Goal: Use online tool/utility: Utilize a website feature to perform a specific function

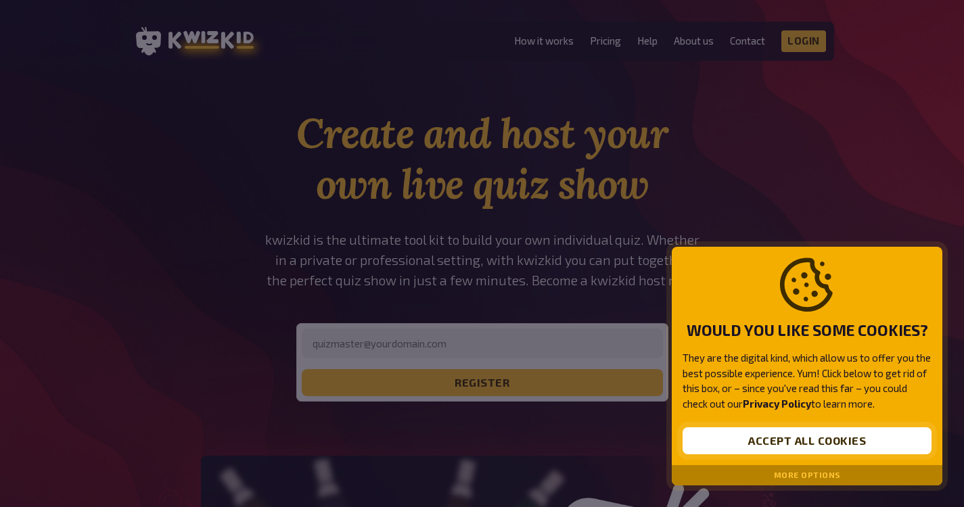
click at [741, 446] on button "Accept all cookies" at bounding box center [807, 441] width 249 height 27
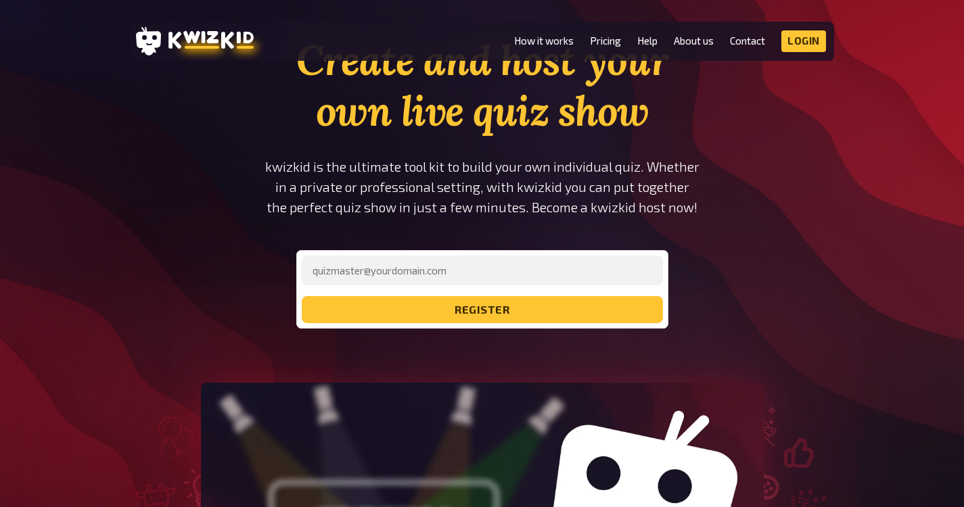
scroll to position [104, 0]
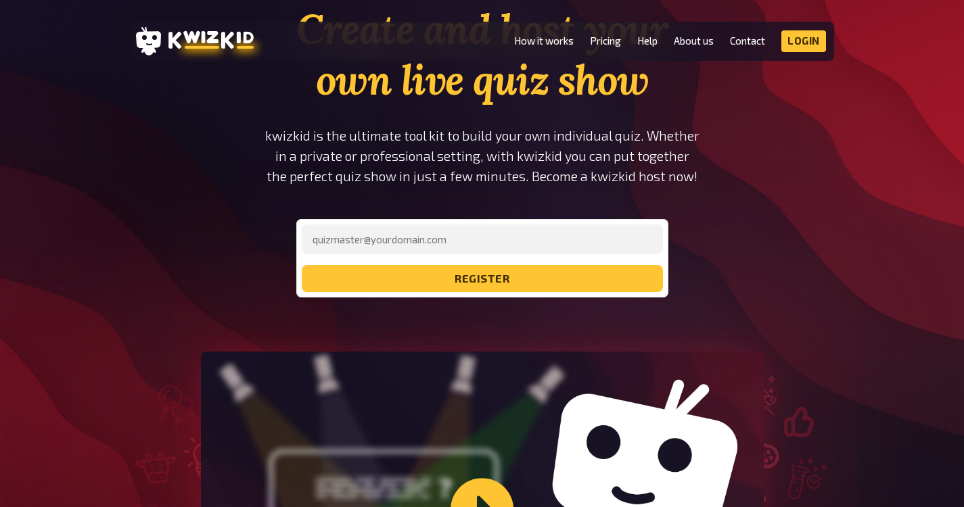
click at [497, 253] on form "register" at bounding box center [482, 259] width 361 height 68
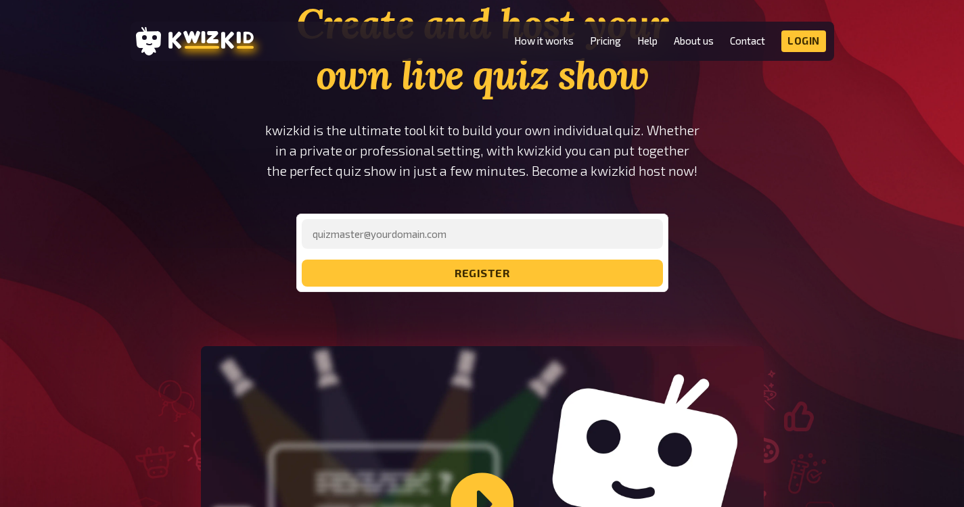
click at [475, 251] on form "register" at bounding box center [482, 253] width 361 height 68
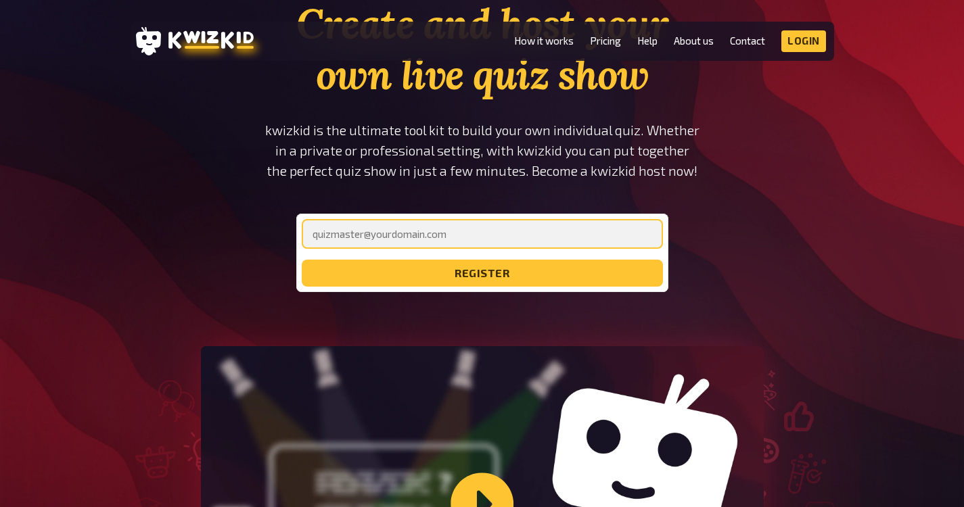
click at [475, 241] on input "email" at bounding box center [482, 234] width 361 height 30
type input "[EMAIL_ADDRESS][DOMAIN_NAME]"
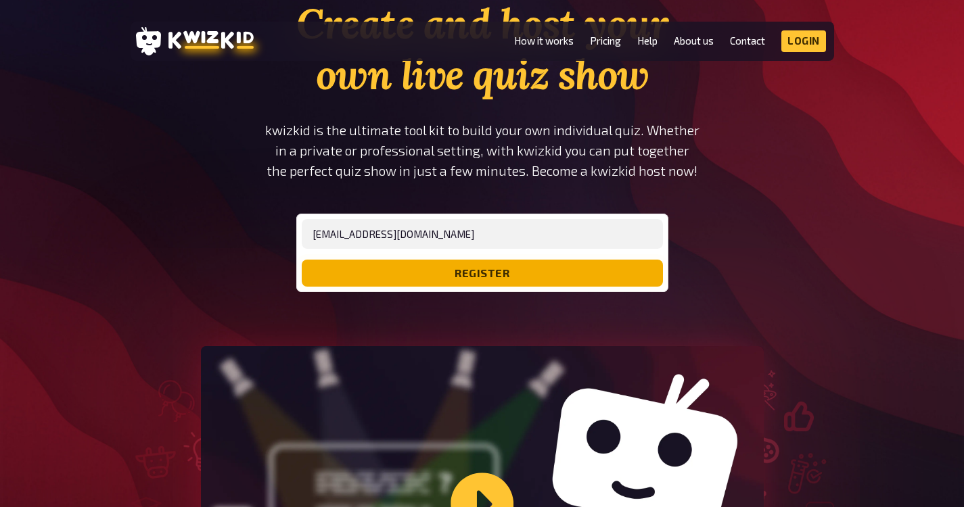
click at [446, 271] on button "register" at bounding box center [482, 273] width 361 height 27
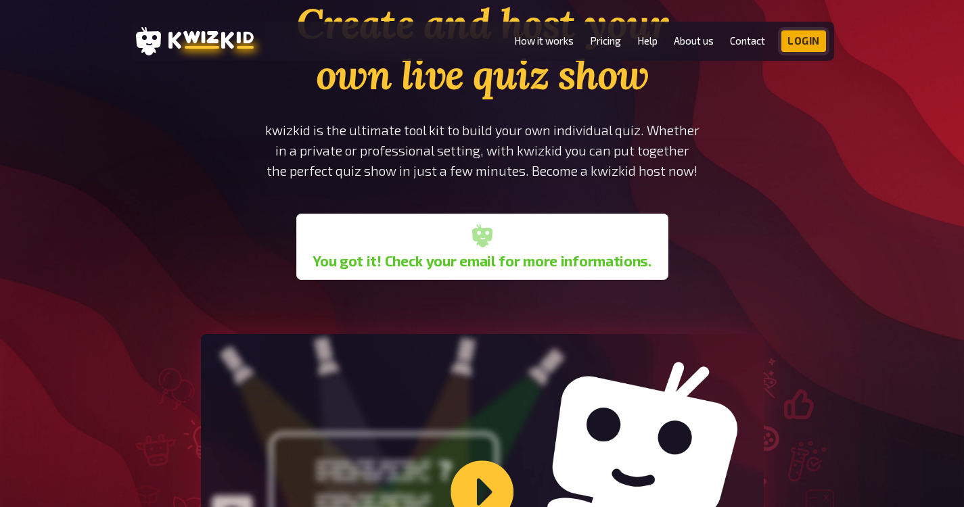
click at [792, 37] on link "Login" at bounding box center [803, 41] width 45 height 22
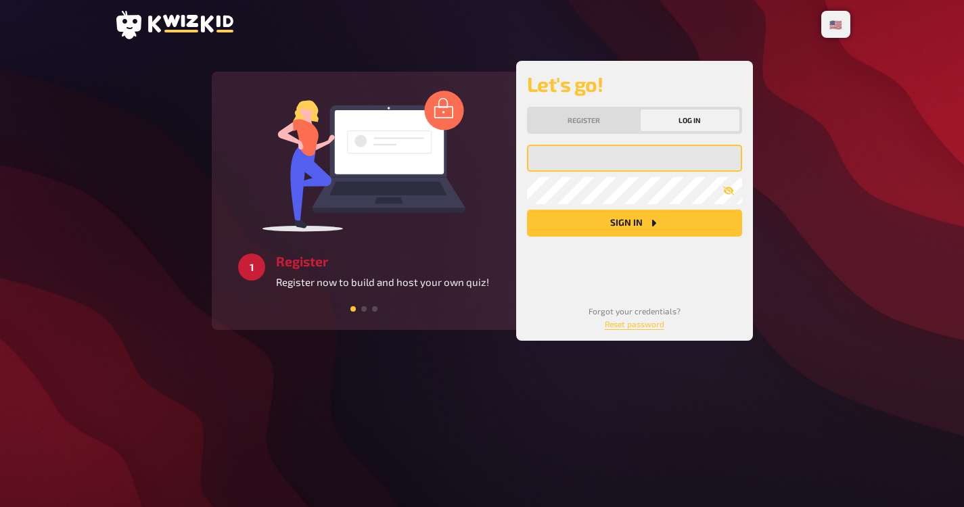
click at [631, 153] on input "email" at bounding box center [634, 158] width 215 height 27
type input "[EMAIL_ADDRESS][DOMAIN_NAME]"
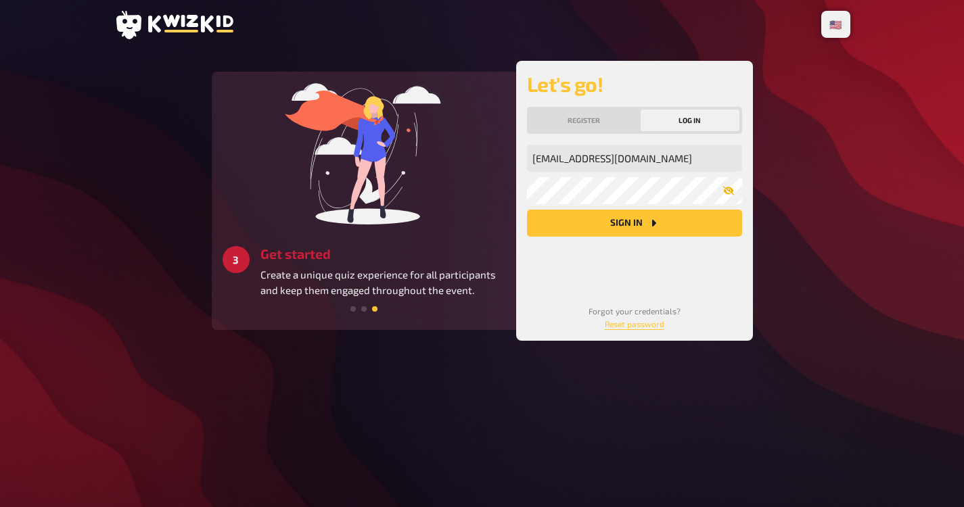
click at [733, 193] on icon "button" at bounding box center [728, 190] width 11 height 11
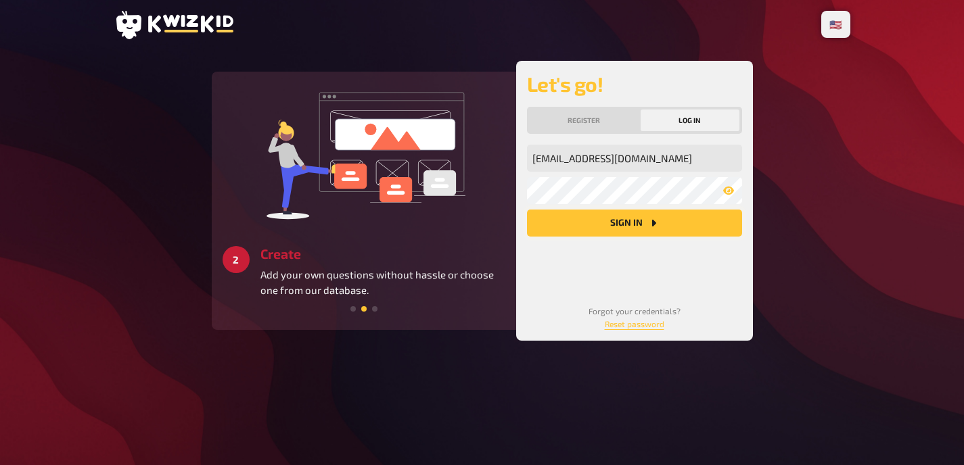
click at [670, 219] on button "Sign in" at bounding box center [634, 223] width 215 height 27
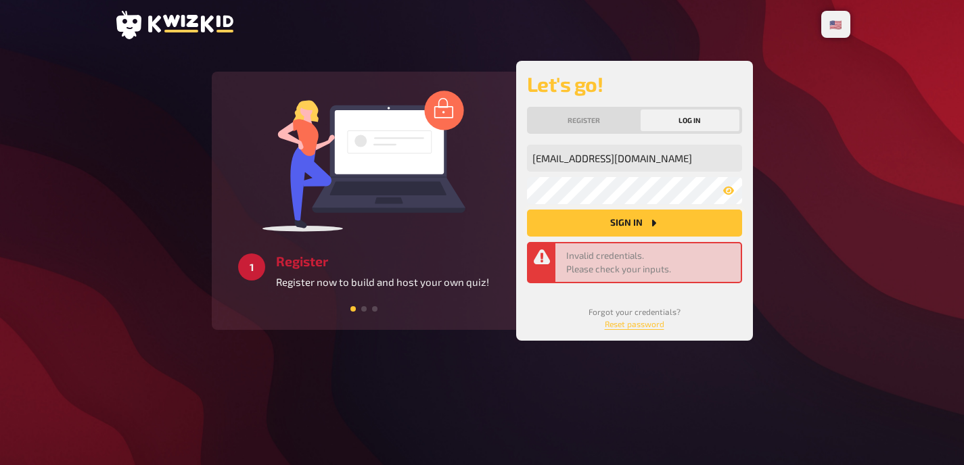
click at [587, 224] on button "Sign in" at bounding box center [634, 223] width 215 height 27
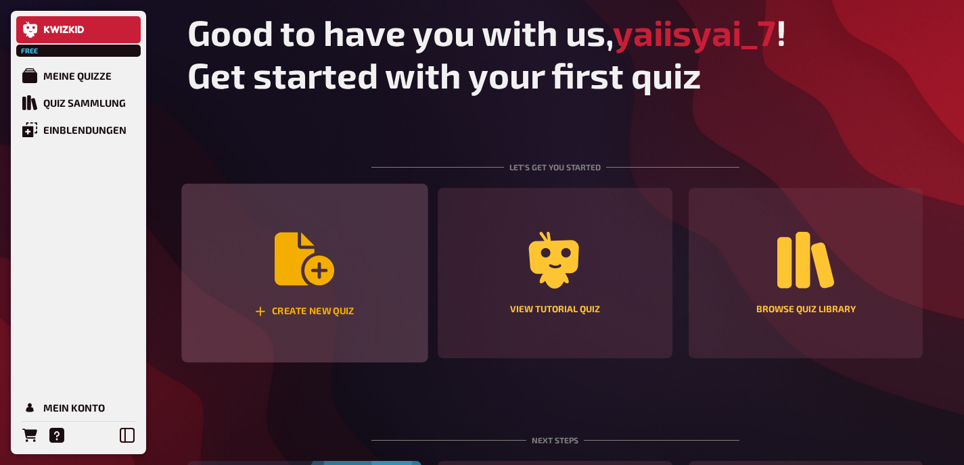
click at [344, 253] on div "Create new quiz" at bounding box center [304, 273] width 246 height 179
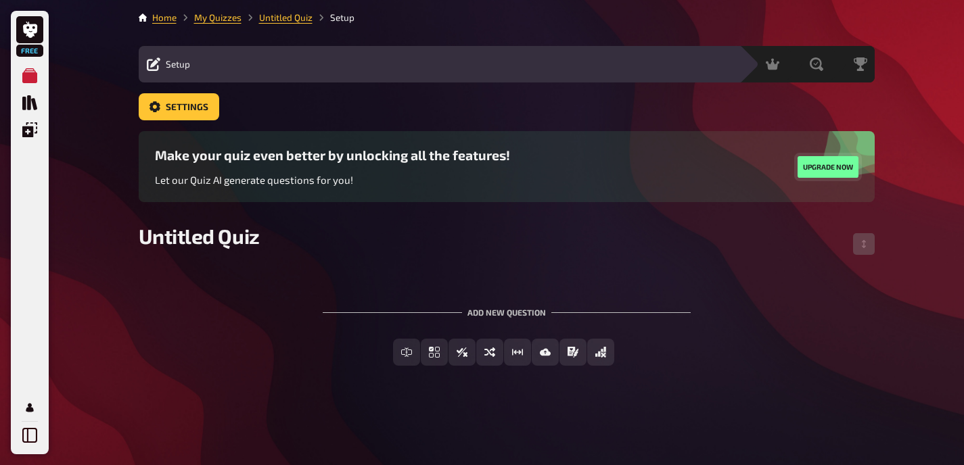
click at [812, 172] on button "Upgrade now" at bounding box center [828, 167] width 61 height 22
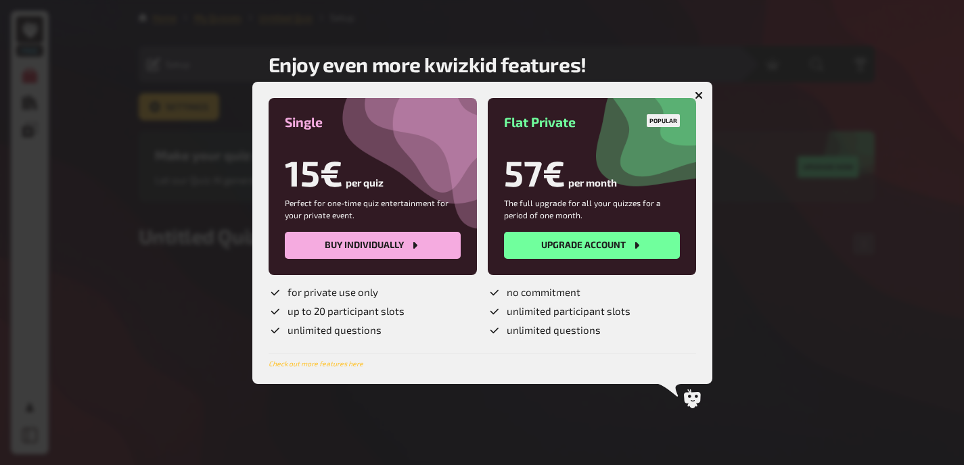
click at [706, 91] on button "button" at bounding box center [699, 96] width 22 height 22
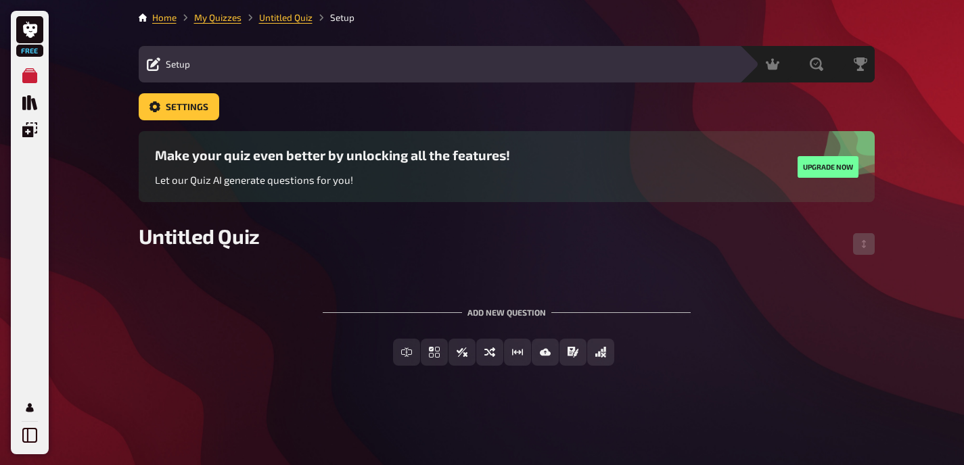
click at [205, 60] on div "Edit Content Quiz Lobby" at bounding box center [464, 64] width 533 height 16
click at [164, 68] on div "Setup" at bounding box center [168, 64] width 43 height 14
click at [150, 68] on icon at bounding box center [154, 64] width 14 height 14
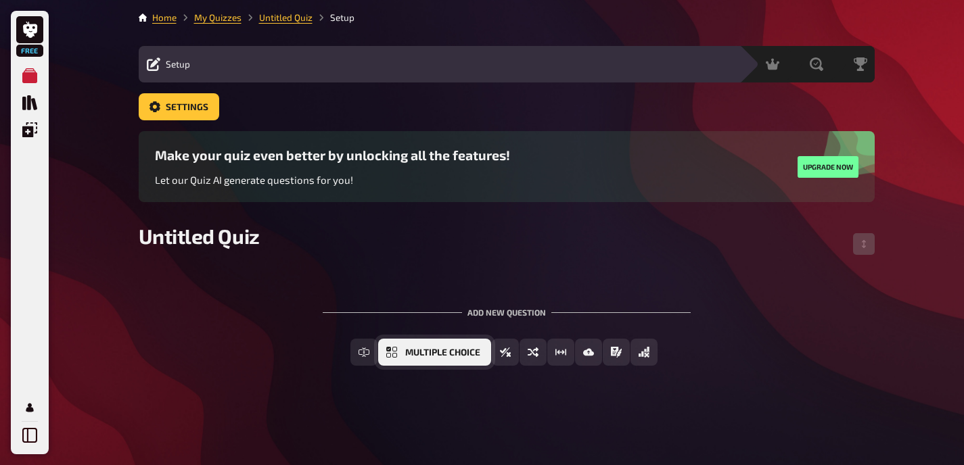
click at [457, 352] on span "Multiple Choice" at bounding box center [442, 352] width 75 height 9
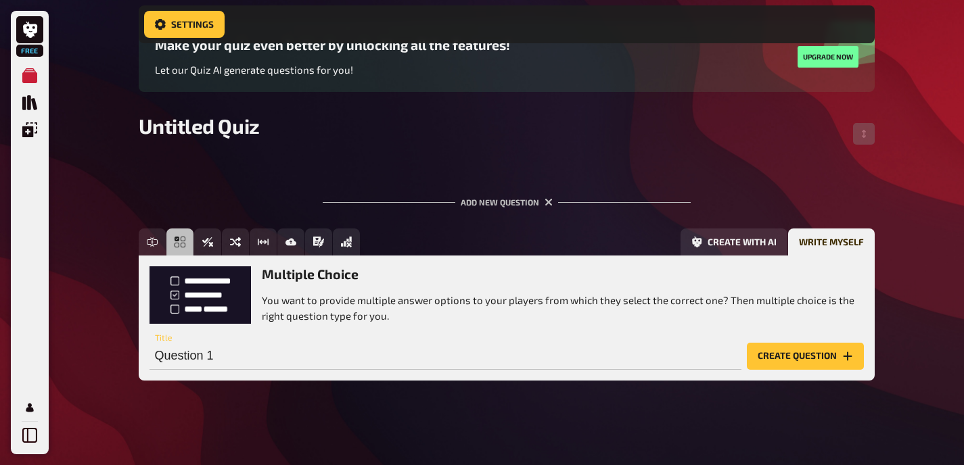
scroll to position [121, 0]
click at [403, 353] on input "Question 1" at bounding box center [445, 356] width 592 height 27
